Goal: Task Accomplishment & Management: Manage account settings

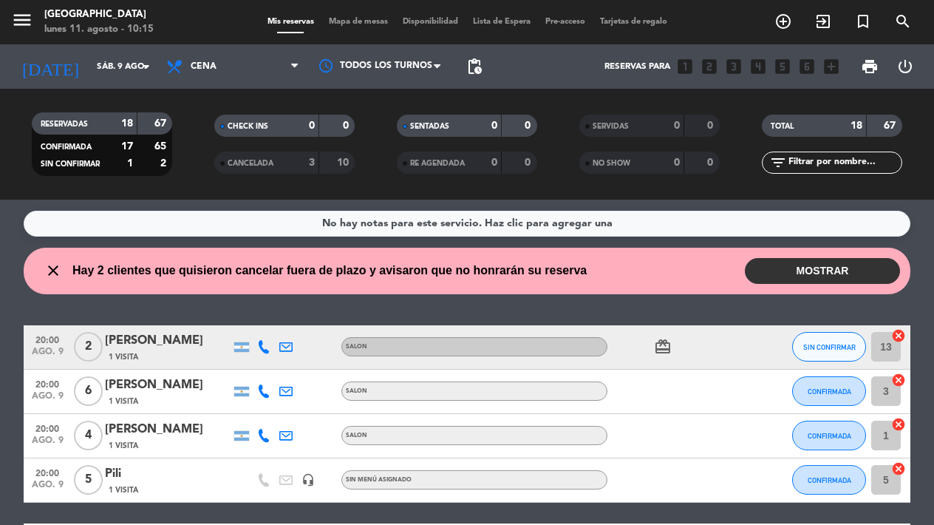
click at [830, 266] on button "MOSTRAR" at bounding box center [822, 271] width 155 height 26
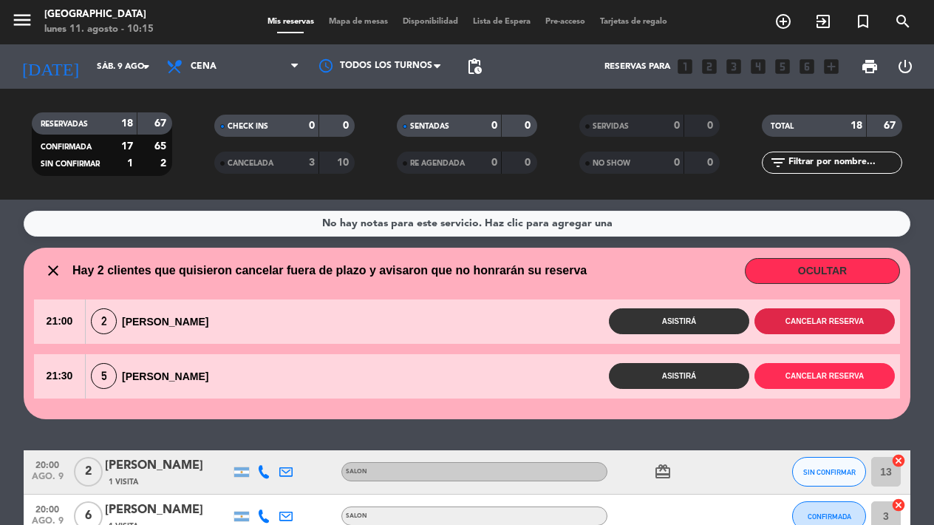
click at [805, 318] on button "Cancelar reserva" at bounding box center [824, 321] width 140 height 26
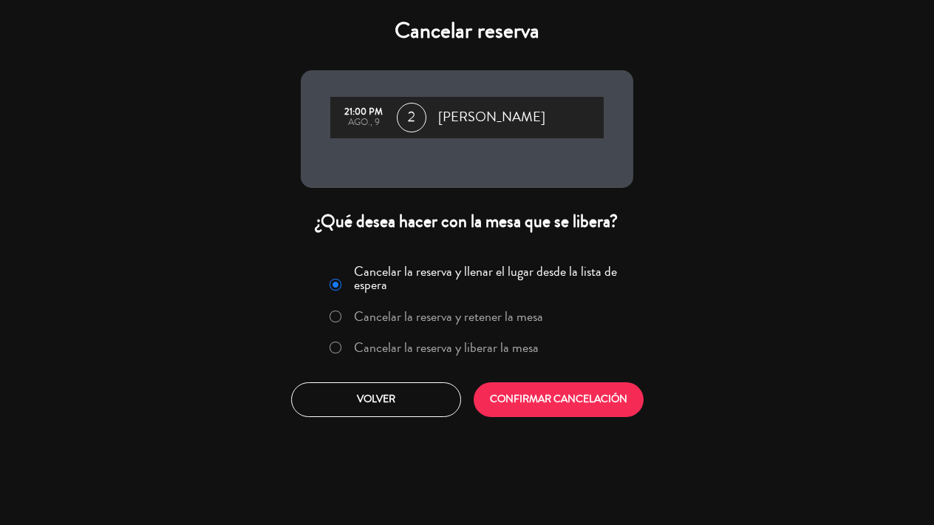
click at [530, 399] on button "CONFIRMAR CANCELACIÓN" at bounding box center [559, 399] width 170 height 35
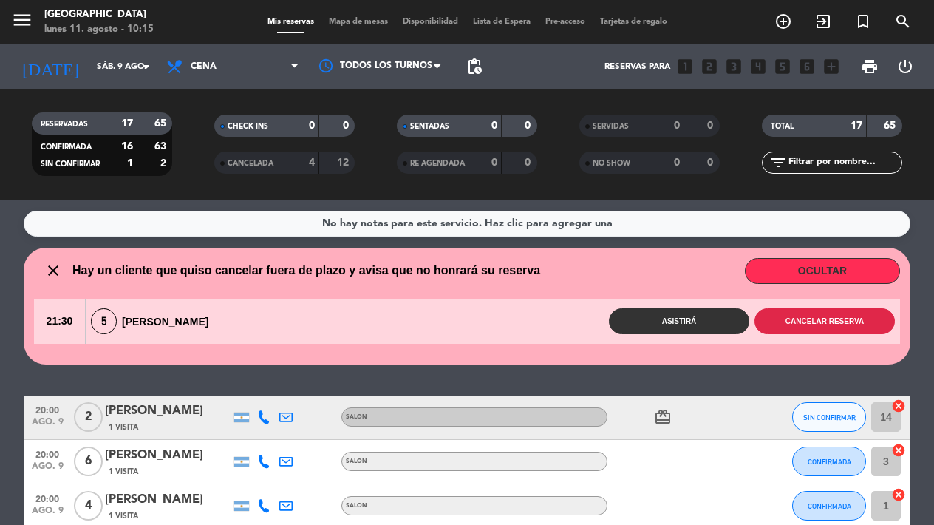
click at [826, 325] on button "Cancelar reserva" at bounding box center [824, 321] width 140 height 26
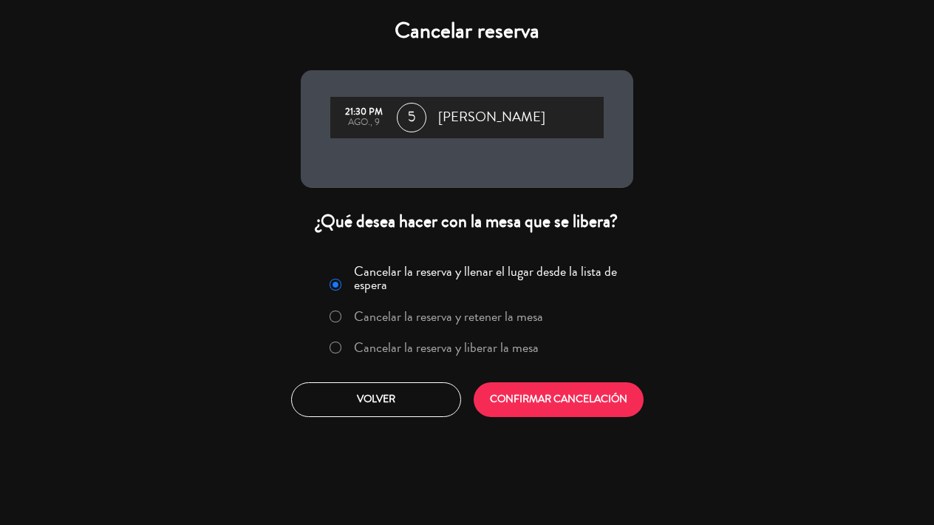
click at [337, 314] on input "Cancelar la reserva y retener la mesa" at bounding box center [335, 315] width 10 height 10
radio input "true"
click at [530, 397] on button "CONFIRMAR CANCELACIÓN" at bounding box center [559, 399] width 170 height 35
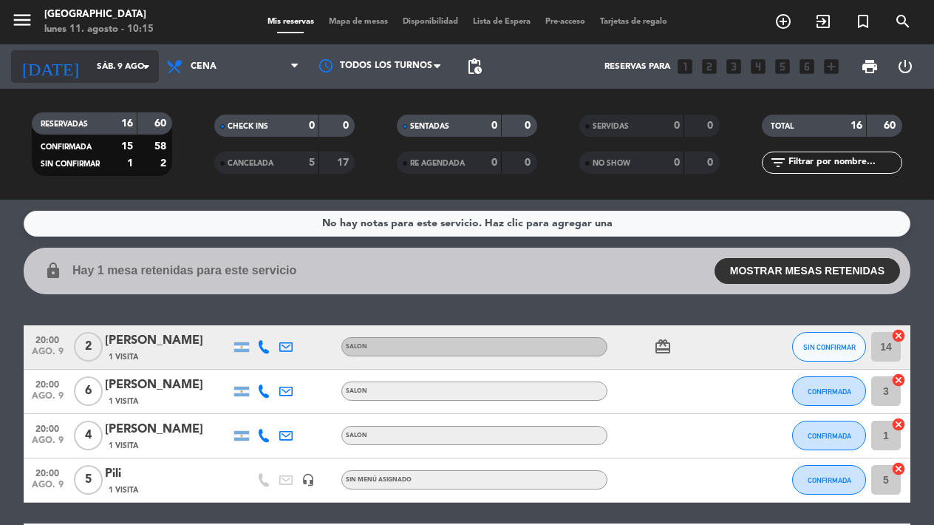
click at [145, 61] on icon "arrow_drop_down" at bounding box center [146, 67] width 18 height 18
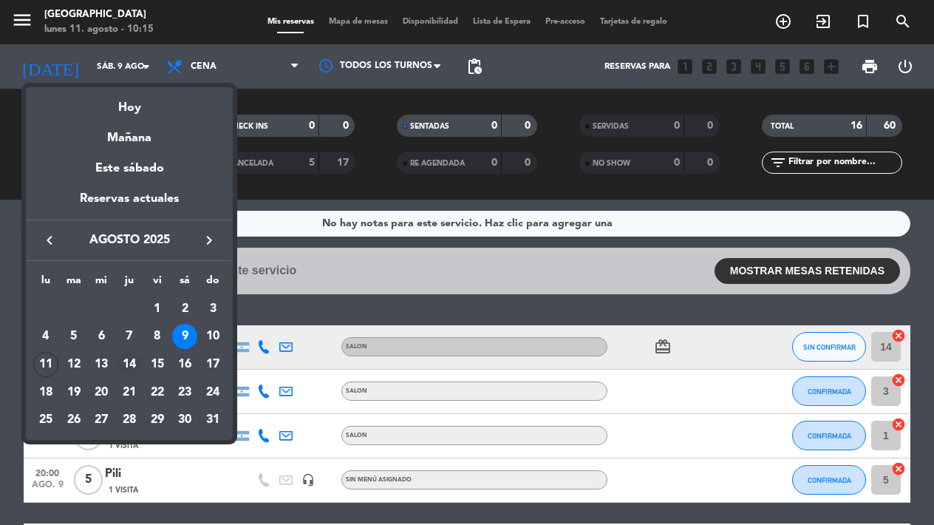
click at [134, 360] on div "14" at bounding box center [129, 364] width 25 height 25
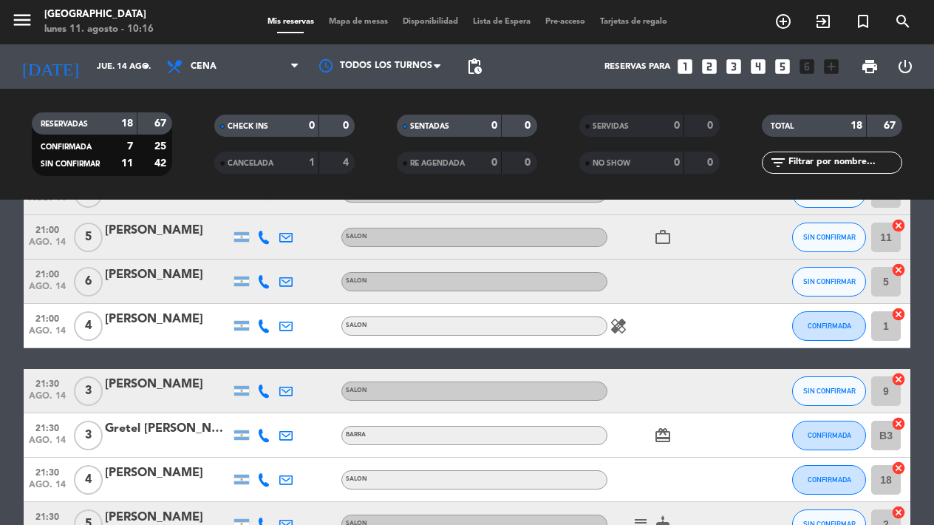
scroll to position [518, 0]
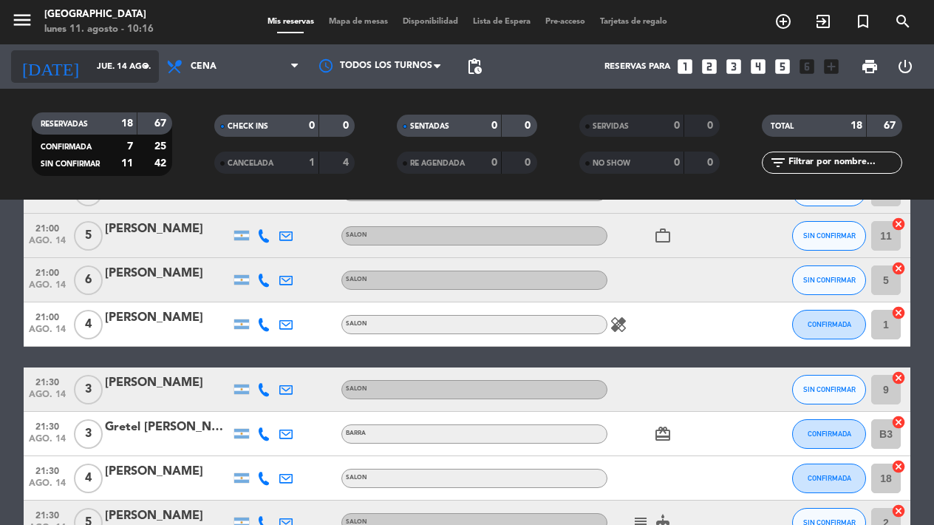
click at [151, 65] on icon "arrow_drop_down" at bounding box center [146, 67] width 18 height 18
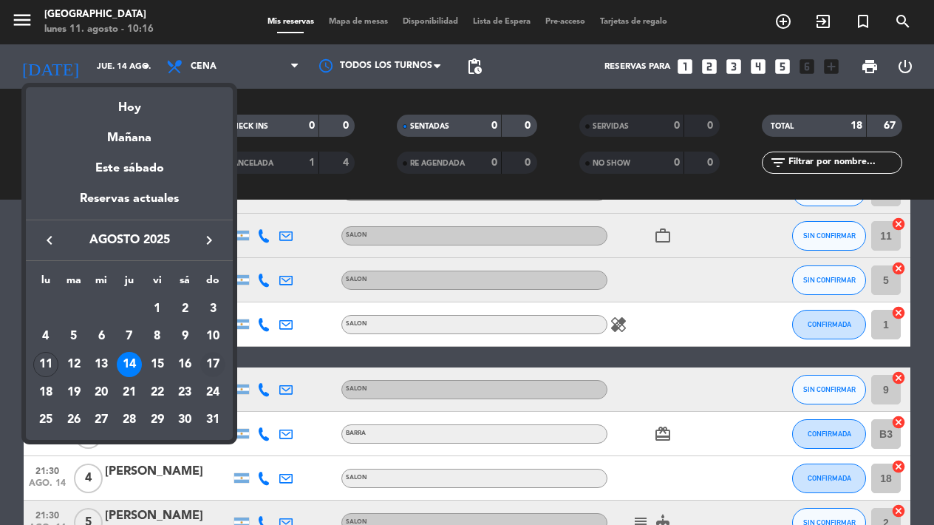
click at [214, 358] on div "17" at bounding box center [212, 364] width 25 height 25
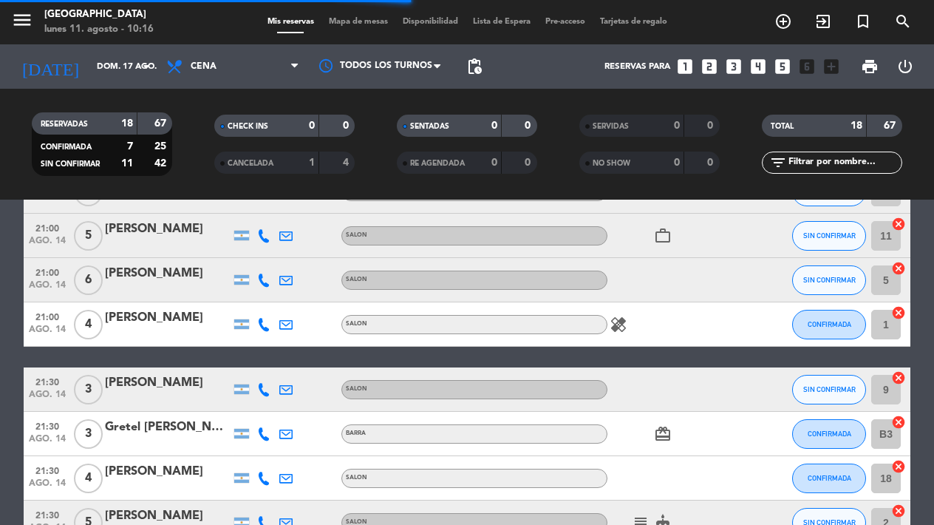
scroll to position [0, 0]
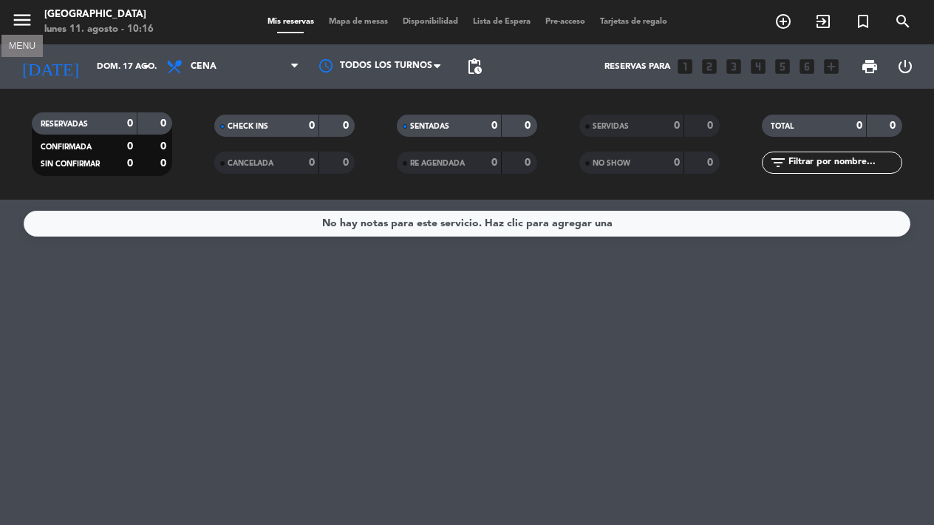
click at [30, 22] on icon "menu" at bounding box center [22, 20] width 22 height 22
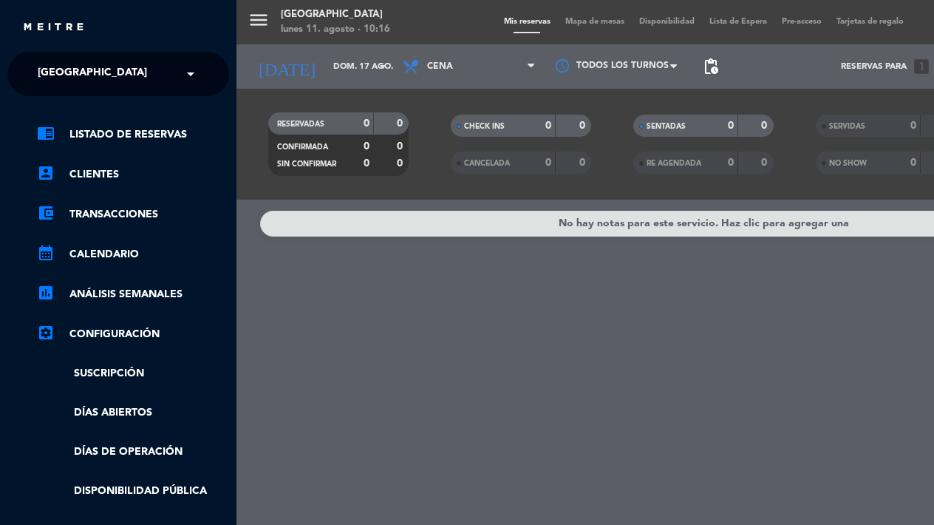
click at [294, 75] on div "menu [GEOGRAPHIC_DATA] lunes 11. agosto - 10:16 Mis reservas Mapa de mesas Disp…" at bounding box center [703, 262] width 934 height 525
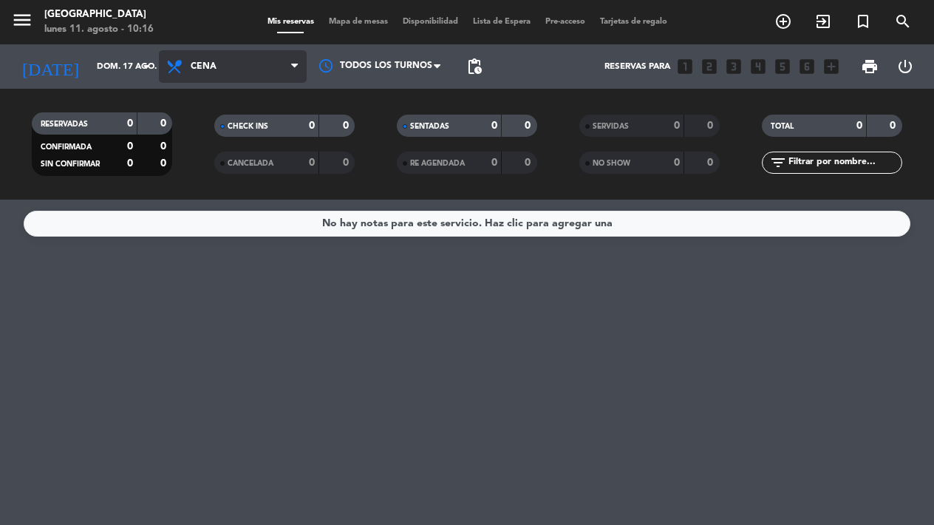
click at [220, 69] on span "Cena" at bounding box center [233, 66] width 148 height 33
click at [223, 138] on div "menu [GEOGRAPHIC_DATA] lunes 11. agosto - 10:16 Mis reservas Mapa de mesas Disp…" at bounding box center [467, 99] width 934 height 199
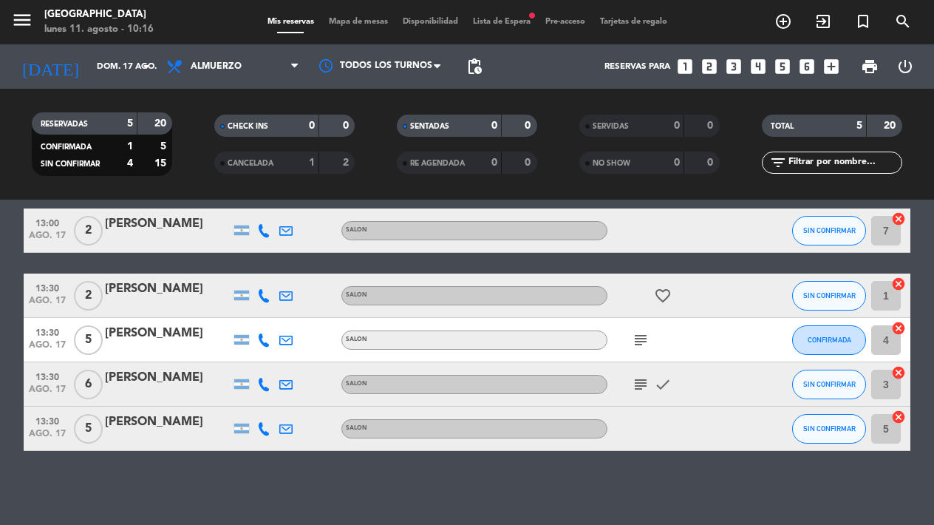
scroll to position [59, 0]
click at [150, 72] on icon "arrow_drop_down" at bounding box center [146, 67] width 18 height 18
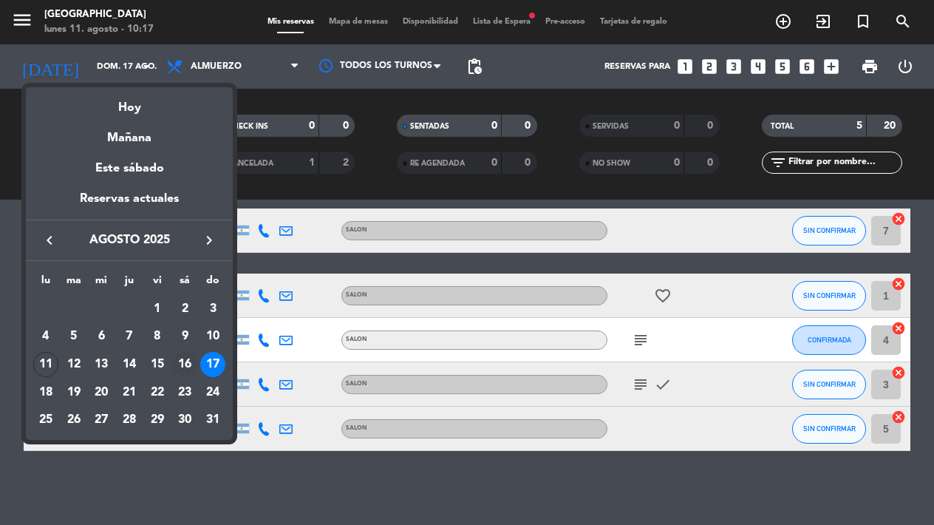
click at [184, 360] on div "16" at bounding box center [184, 364] width 25 height 25
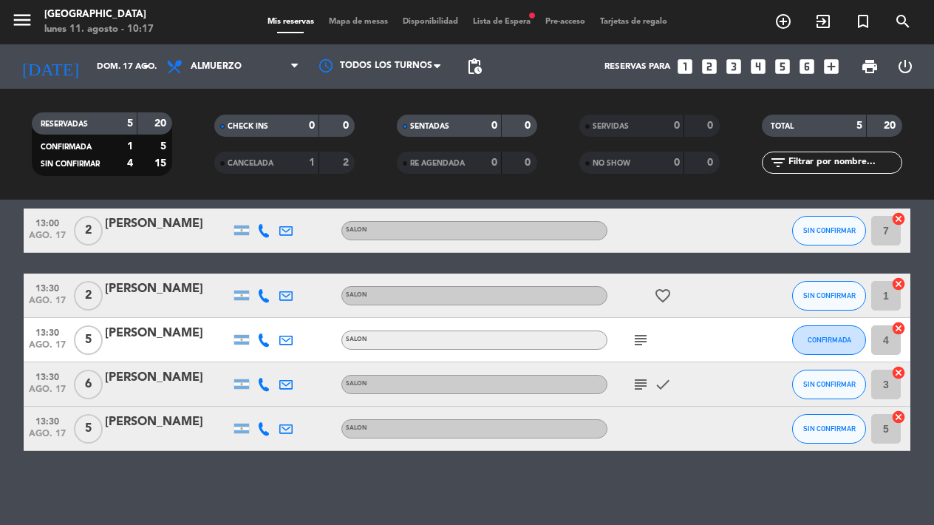
type input "sáb. 16 ago."
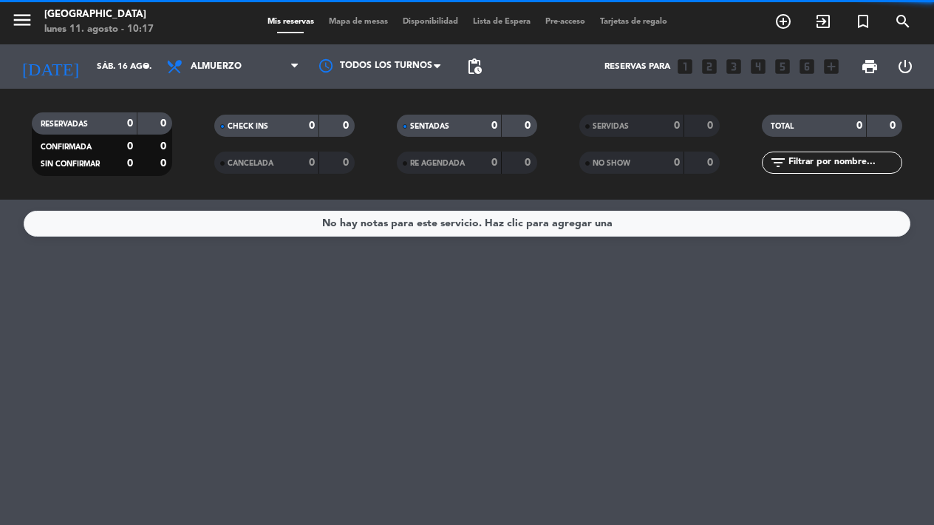
scroll to position [0, 0]
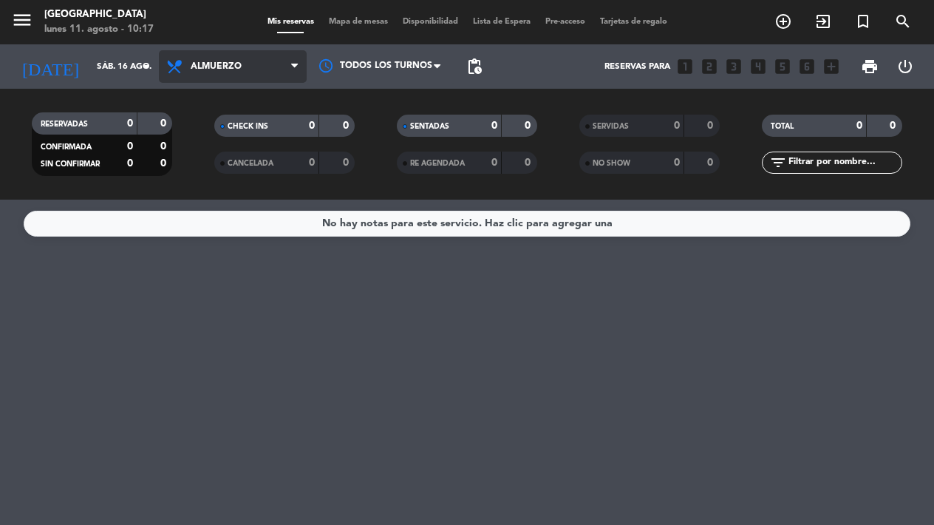
click at [290, 64] on span "Almuerzo" at bounding box center [233, 66] width 148 height 33
click at [241, 157] on div "menu [GEOGRAPHIC_DATA] lunes 11. agosto - 10:17 Mis reservas Mapa de mesas Disp…" at bounding box center [467, 99] width 934 height 199
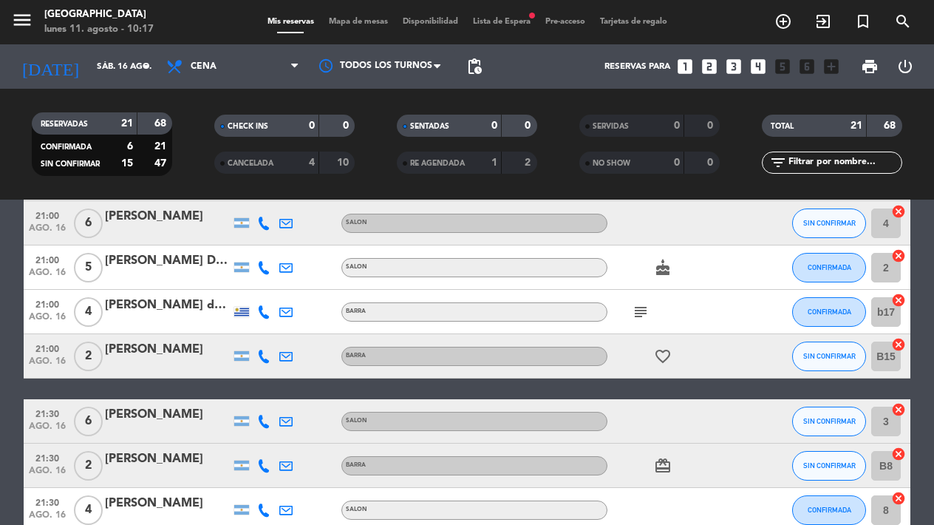
scroll to position [284, 0]
